Goal: Check status: Check status

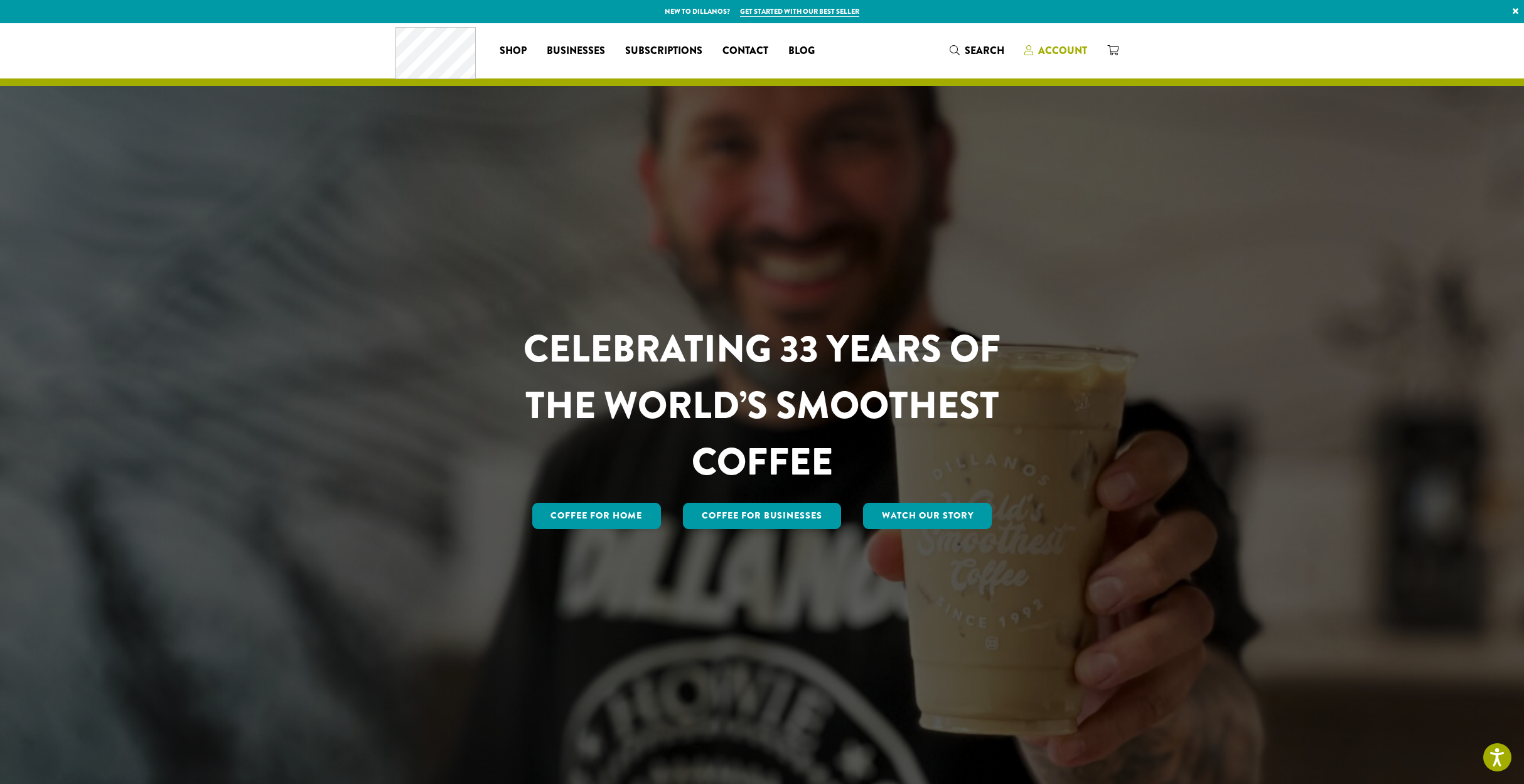
click at [1054, 47] on span "Account" at bounding box center [1063, 50] width 49 height 14
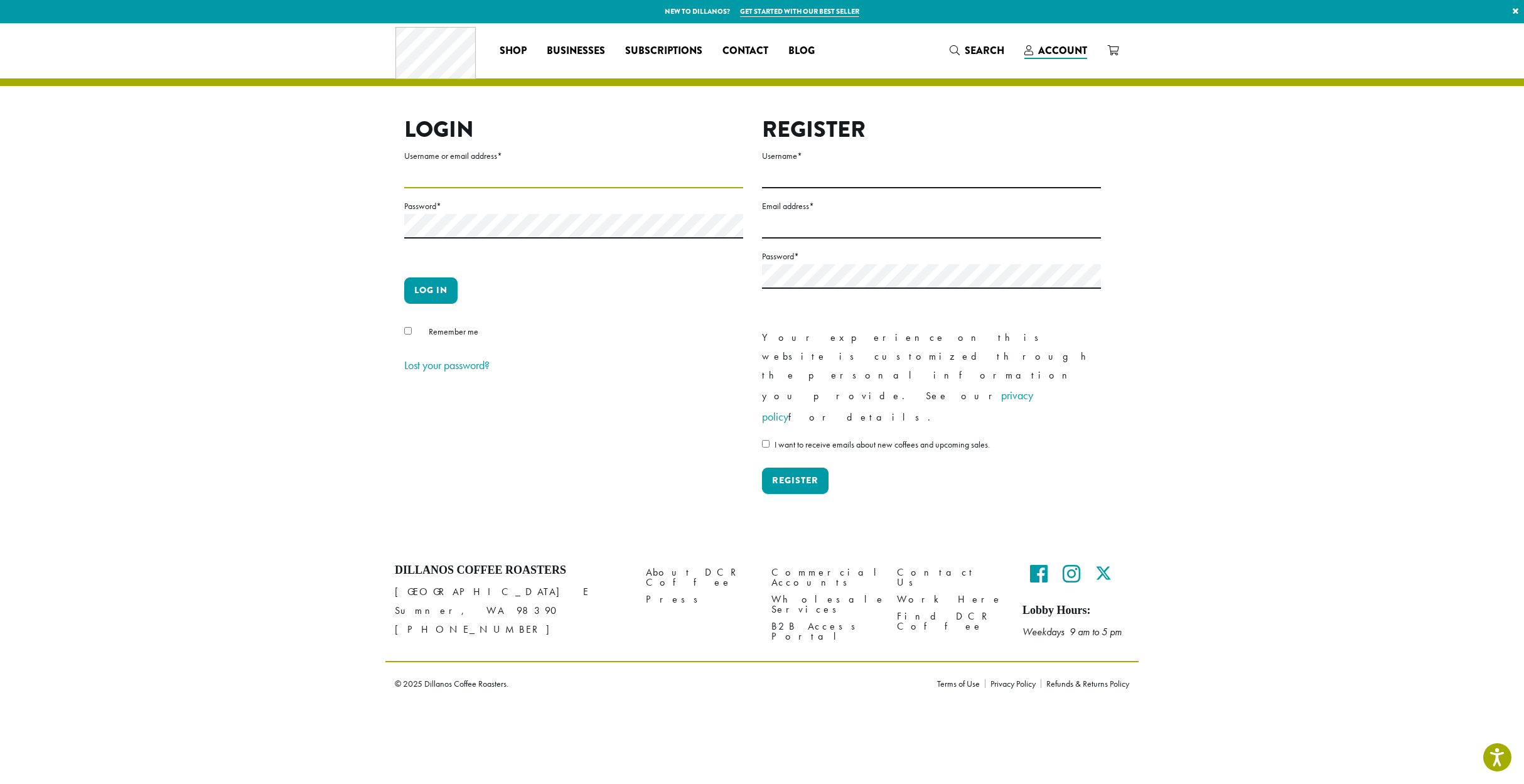
type input "**********"
click at [428, 290] on button "Log in" at bounding box center [430, 290] width 53 height 26
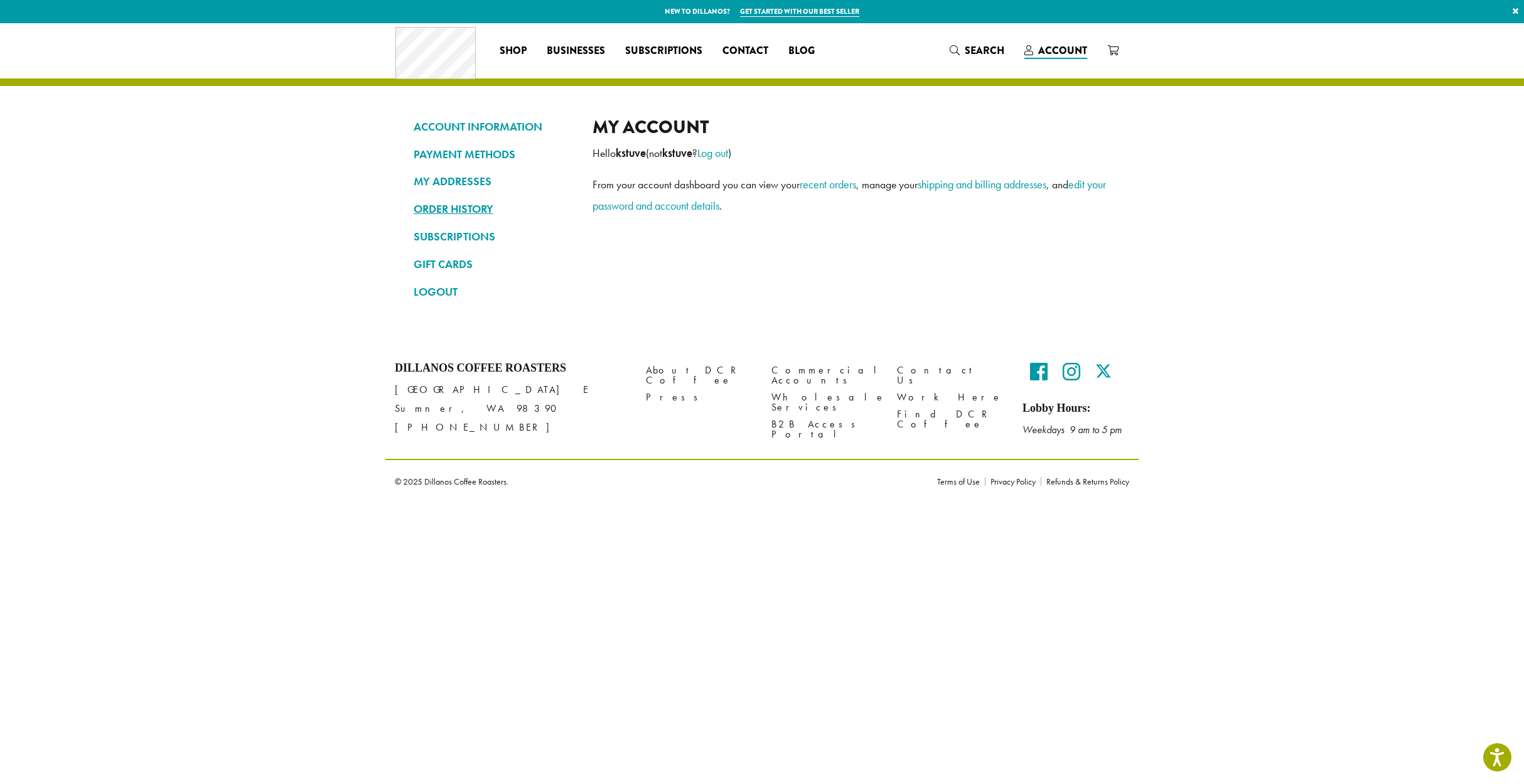
click at [461, 208] on link "ORDER HISTORY" at bounding box center [494, 209] width 160 height 21
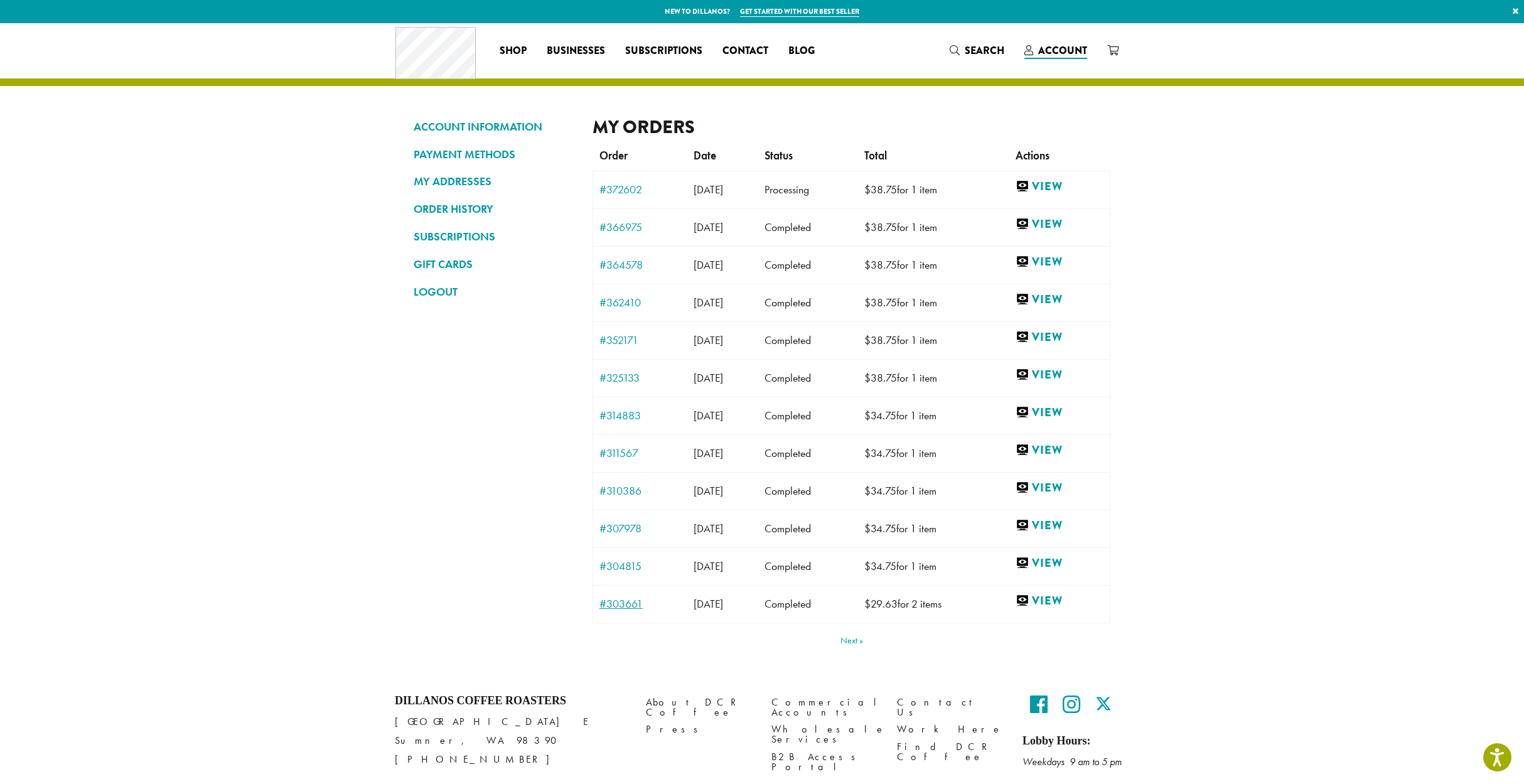
click at [617, 601] on link "#303661" at bounding box center [640, 603] width 81 height 11
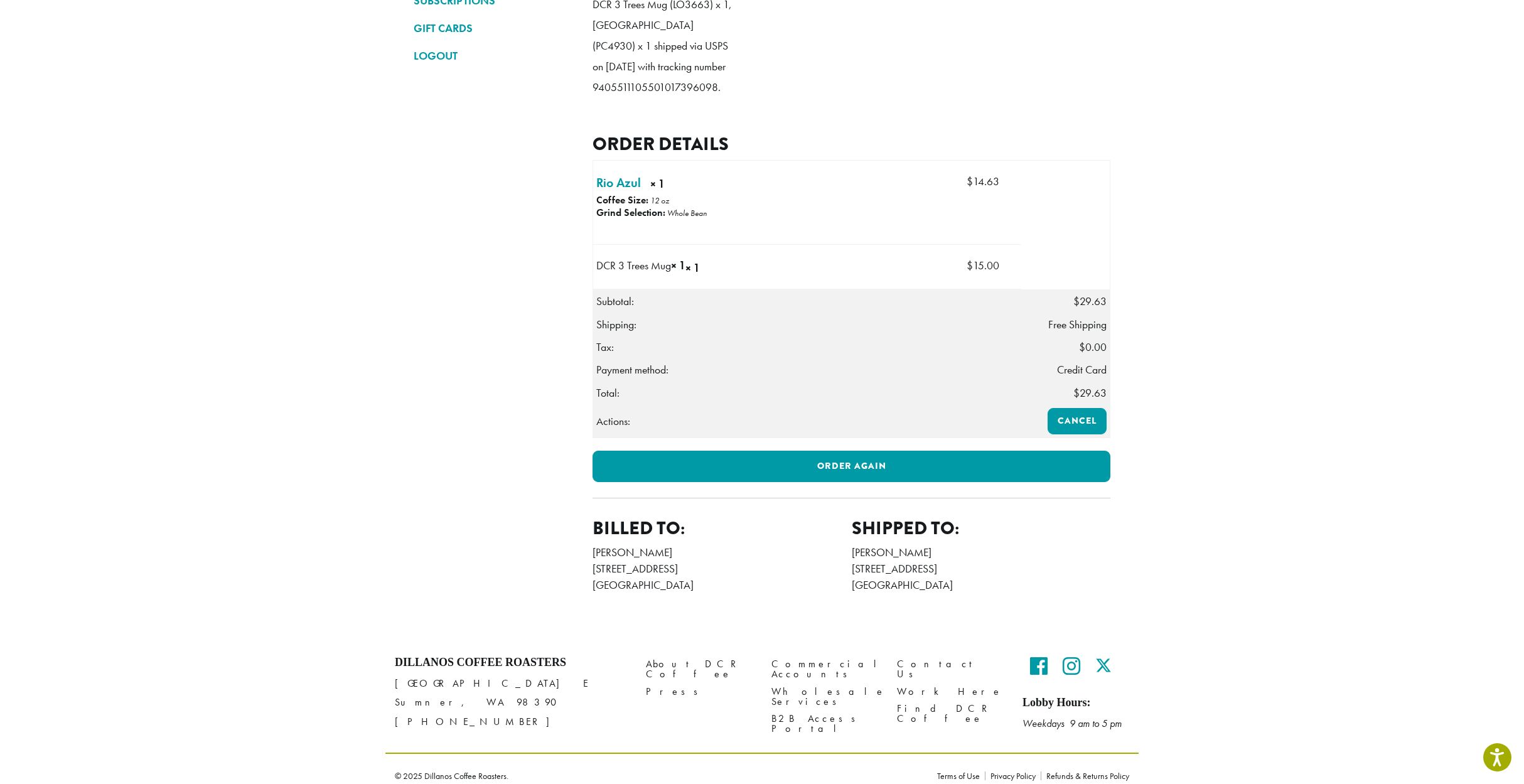
scroll to position [237, 0]
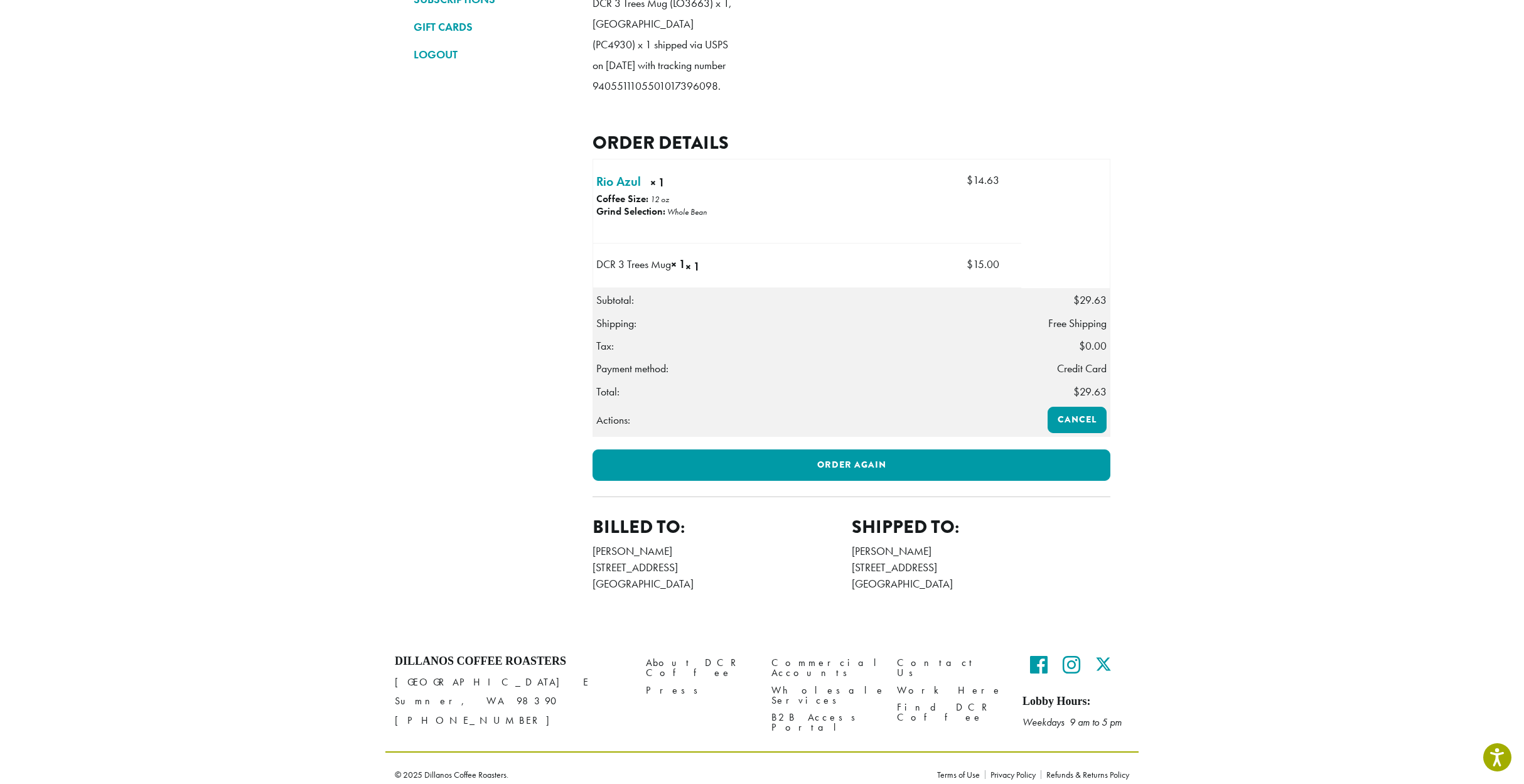
drag, startPoint x: 852, startPoint y: 585, endPoint x: 960, endPoint y: 588, distance: 108.0
click at [960, 588] on address "[PERSON_NAME] [STREET_ADDRESS]" at bounding box center [981, 568] width 260 height 50
copy address "[STREET_ADDRESS]"
drag, startPoint x: 853, startPoint y: 600, endPoint x: 956, endPoint y: 604, distance: 103.1
click at [956, 592] on address "[PERSON_NAME] [STREET_ADDRESS]" at bounding box center [981, 568] width 260 height 50
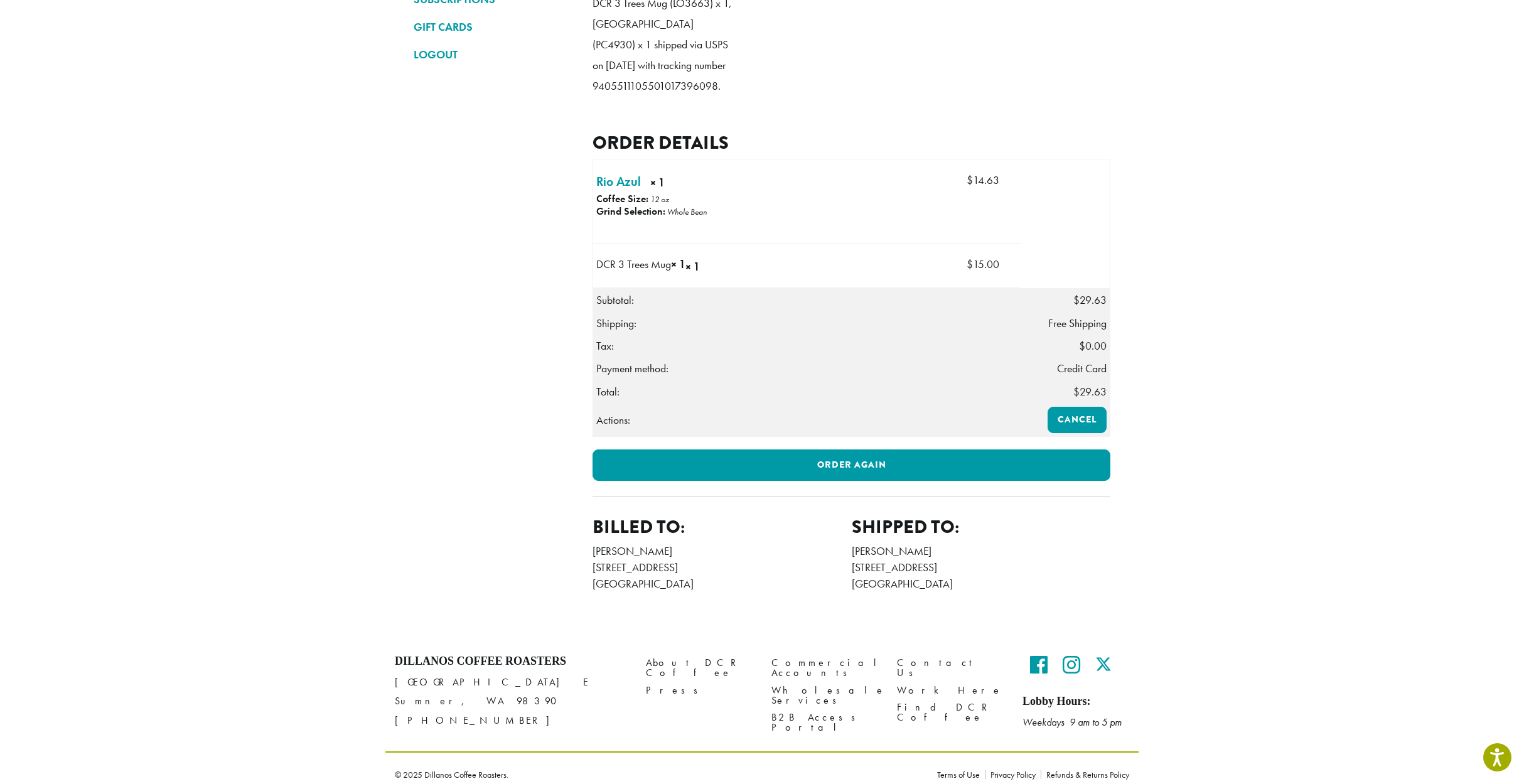
copy address "[GEOGRAPHIC_DATA]"
